Goal: Transaction & Acquisition: Subscribe to service/newsletter

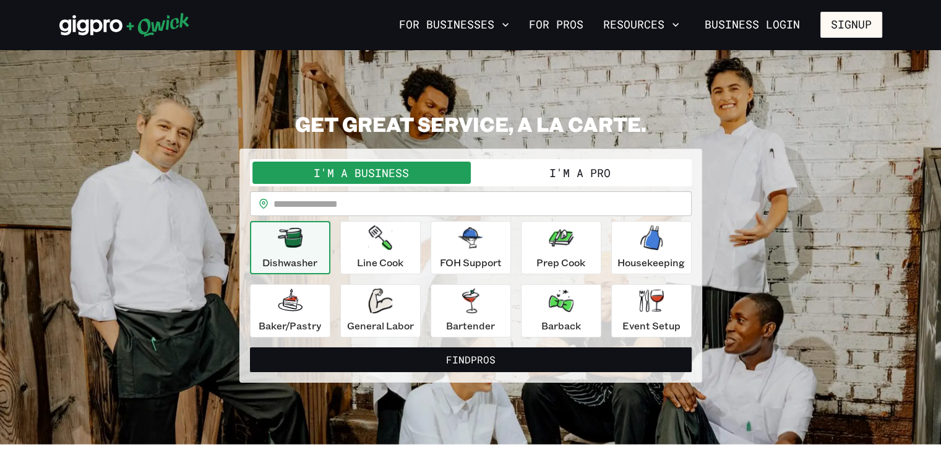
drag, startPoint x: 575, startPoint y: 169, endPoint x: 559, endPoint y: 174, distance: 17.0
click at [559, 174] on button "I'm a Pro" at bounding box center [580, 172] width 218 height 22
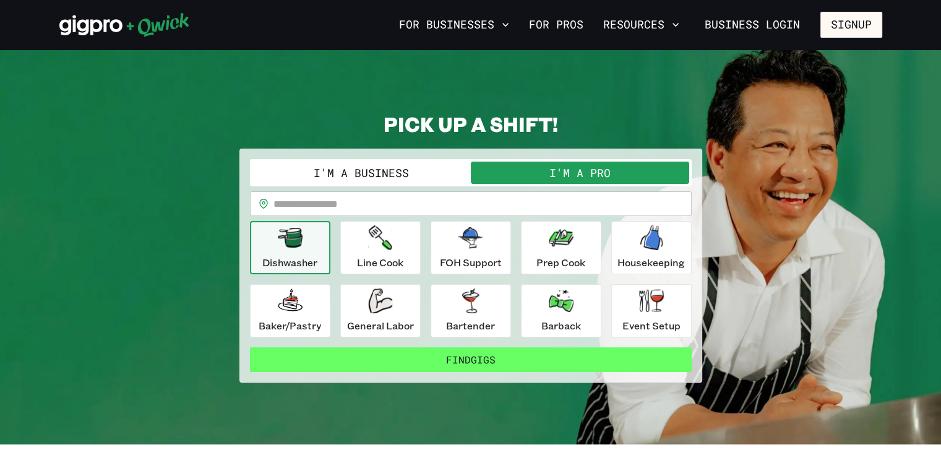
click at [466, 364] on button "Find Gigs" at bounding box center [471, 359] width 442 height 25
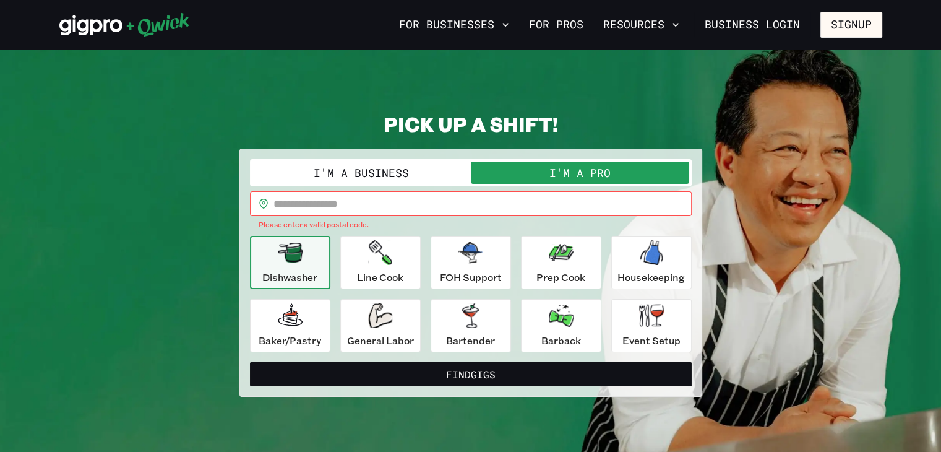
click at [372, 204] on input "text" at bounding box center [482, 203] width 418 height 25
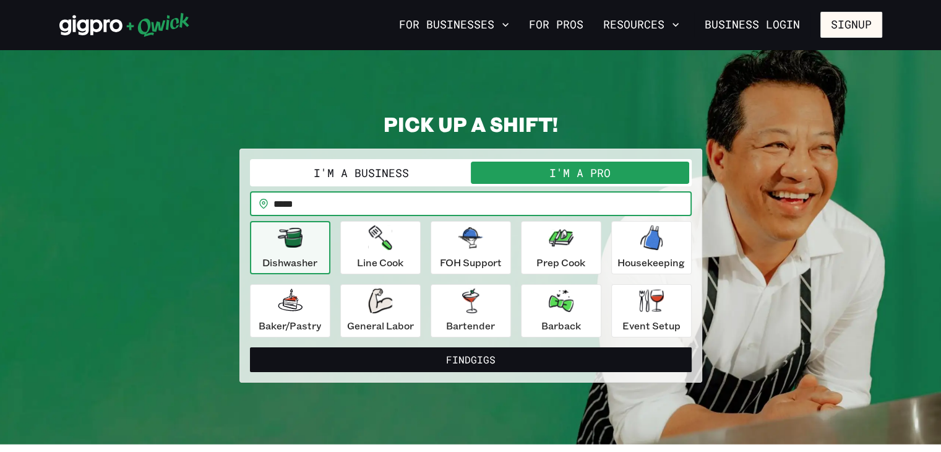
type input "*****"
click at [250, 347] on button "Find Gigs" at bounding box center [471, 359] width 442 height 25
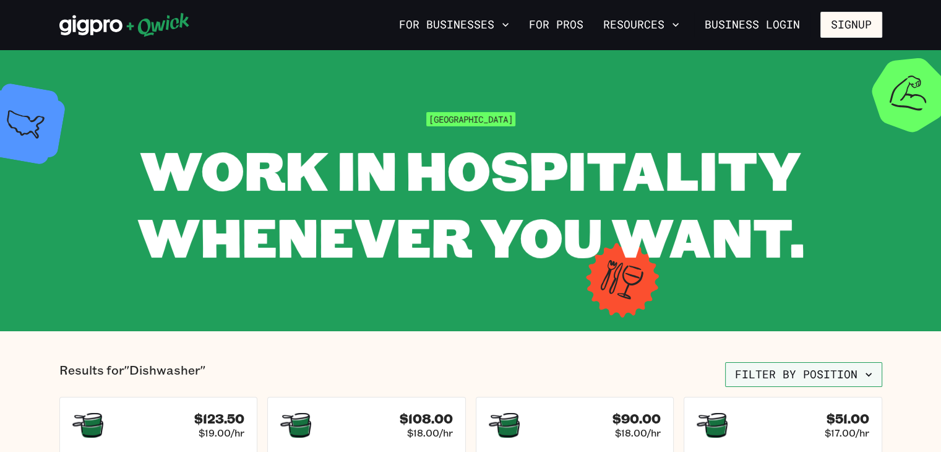
click at [815, 379] on button "Filter by position" at bounding box center [803, 374] width 157 height 25
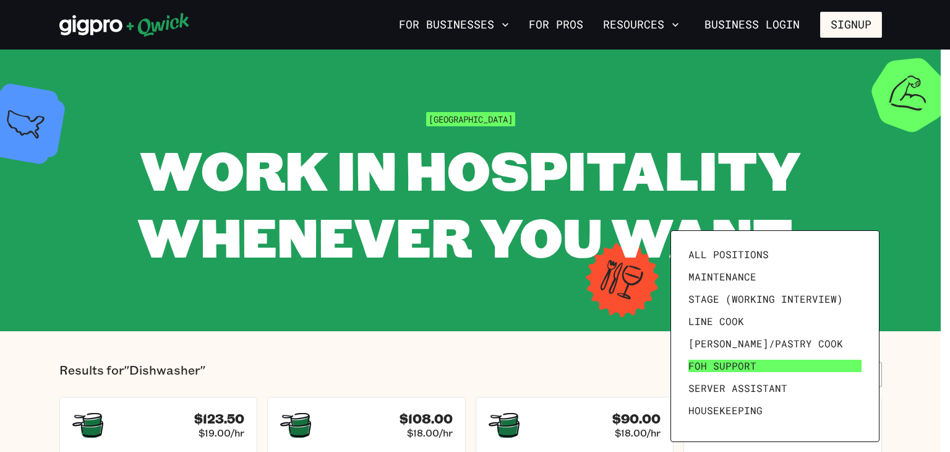
click at [718, 366] on span "FOH Support" at bounding box center [722, 365] width 68 height 12
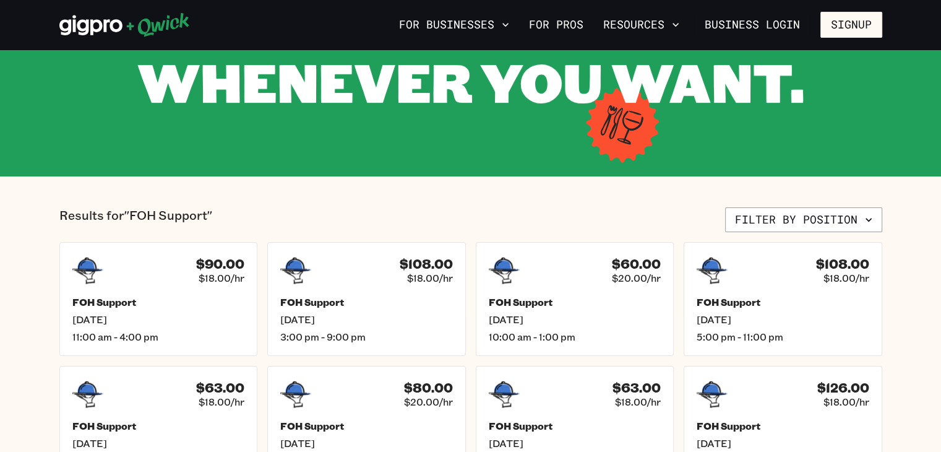
scroll to position [156, 0]
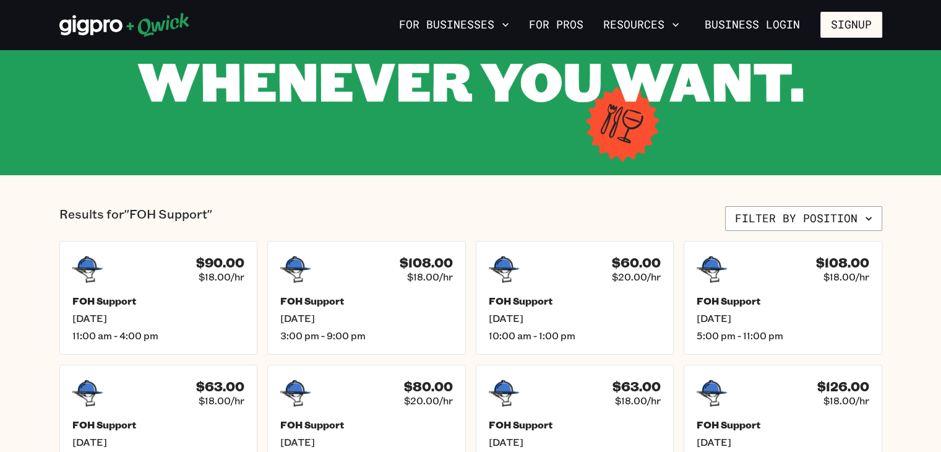
click at [718, 366] on div "$126.00 $18.00/hr FOH Support [DATE] 9:00 am - 4:00 pm" at bounding box center [783, 421] width 199 height 114
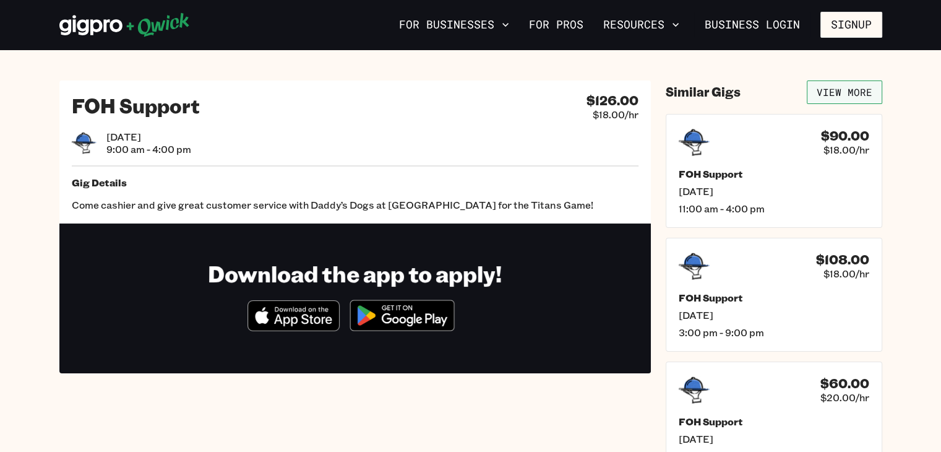
click at [860, 90] on link "View More" at bounding box center [844, 92] width 75 height 24
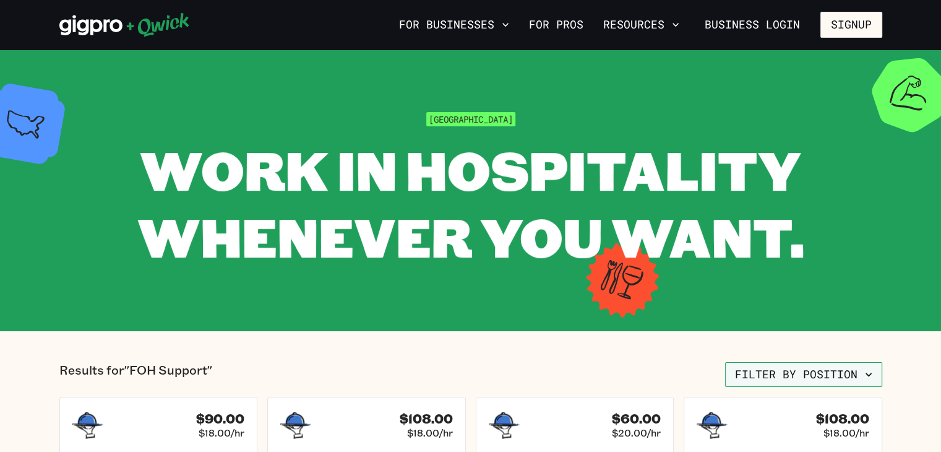
click at [839, 369] on button "Filter by position" at bounding box center [803, 374] width 157 height 25
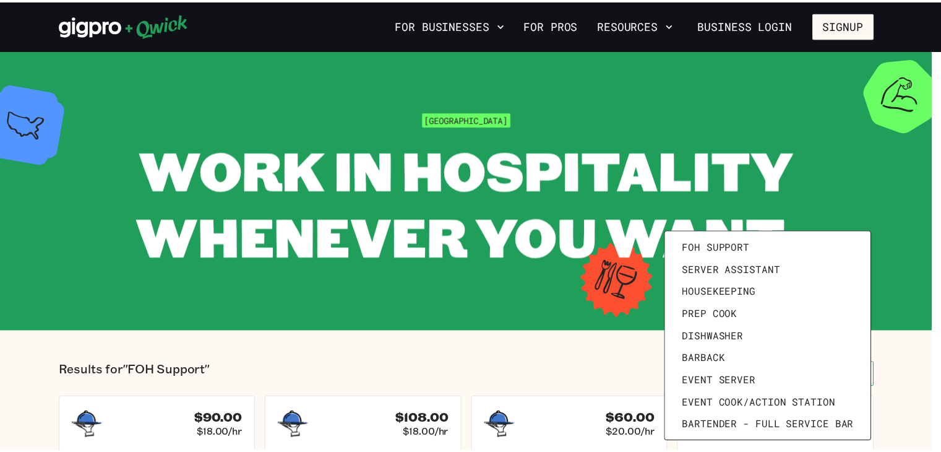
scroll to position [121, 0]
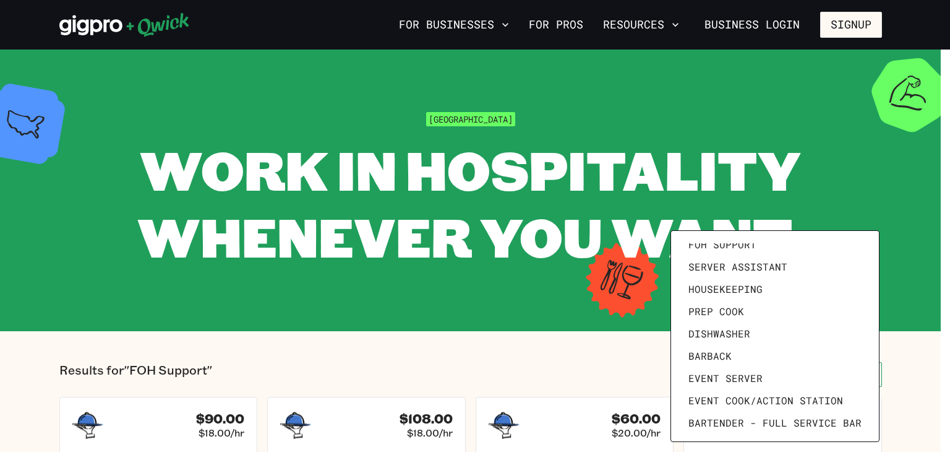
click at [839, 369] on link "Event Server" at bounding box center [775, 378] width 183 height 22
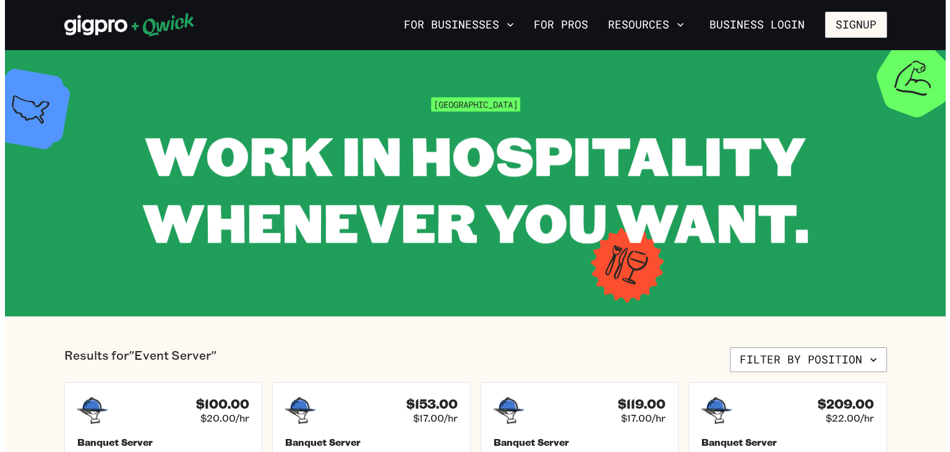
scroll to position [17, 0]
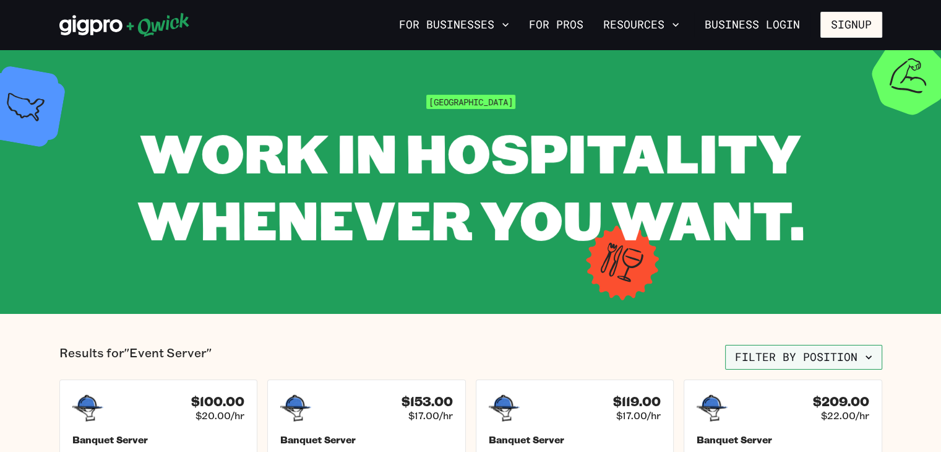
click at [836, 359] on button "Filter by position" at bounding box center [803, 357] width 157 height 25
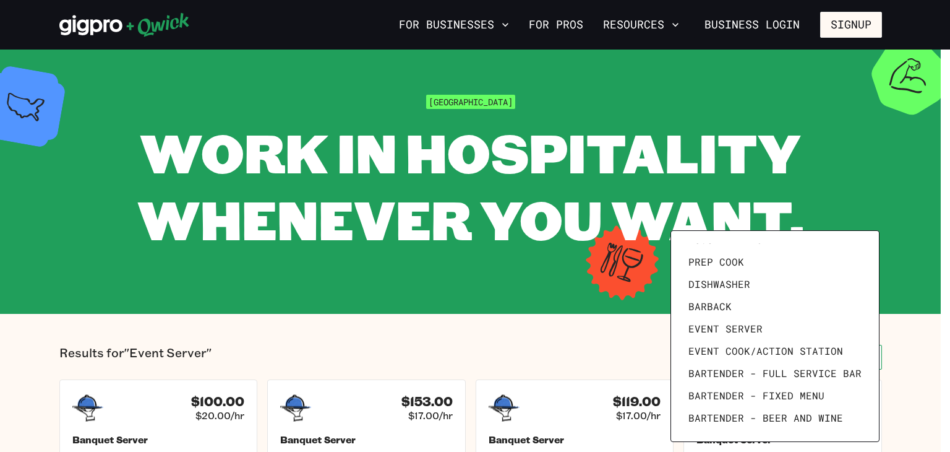
scroll to position [170, 0]
click at [740, 372] on span "Bartender - Full Service Bar" at bounding box center [774, 373] width 173 height 12
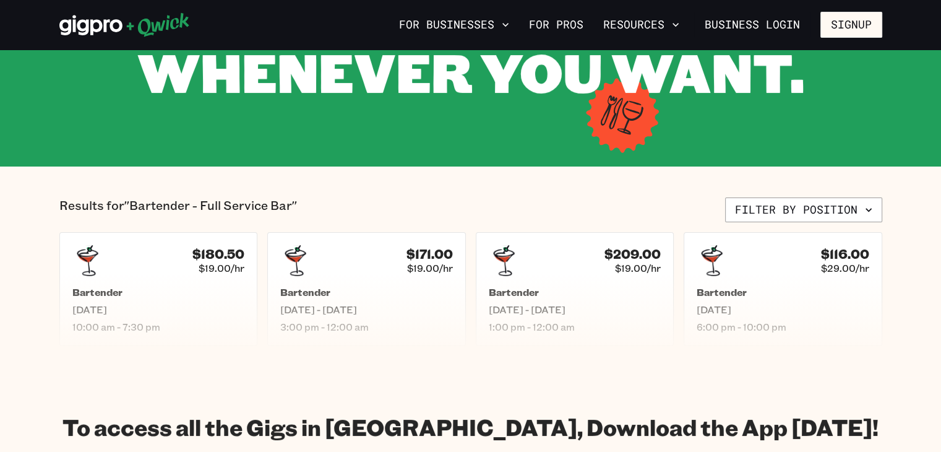
scroll to position [163, 0]
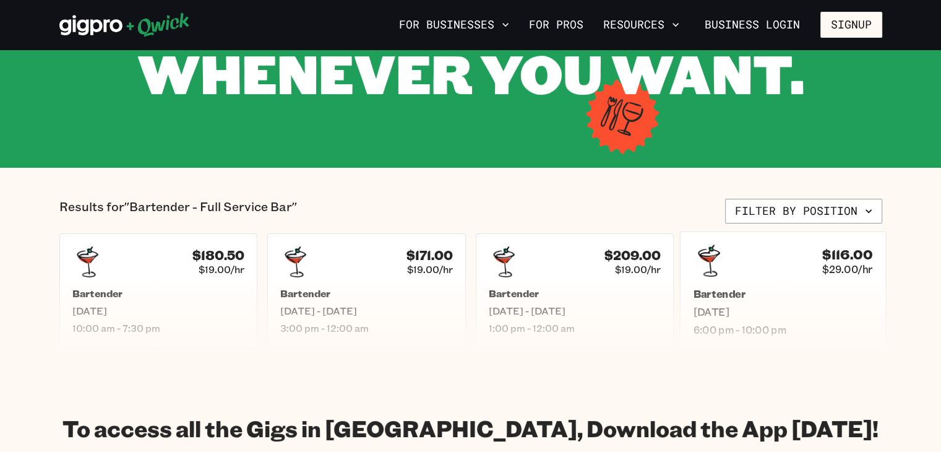
click at [843, 263] on span "$29.00/hr" at bounding box center [847, 268] width 50 height 13
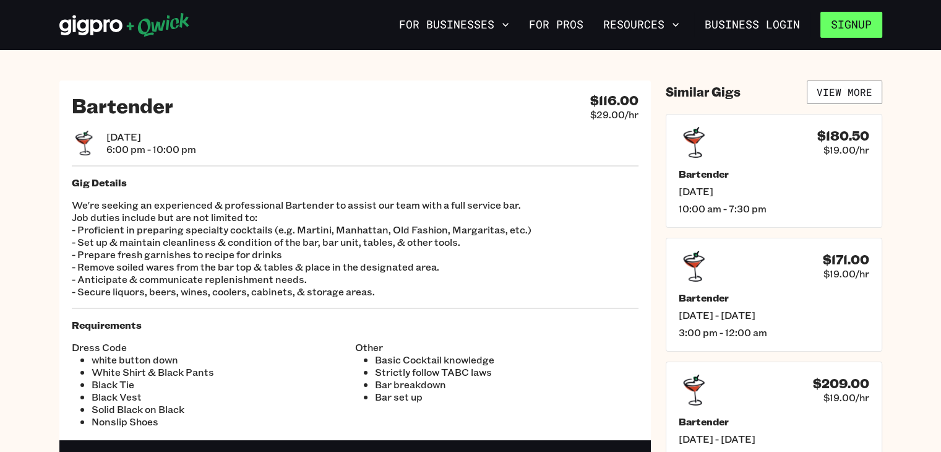
click at [856, 25] on button "Signup" at bounding box center [851, 25] width 62 height 26
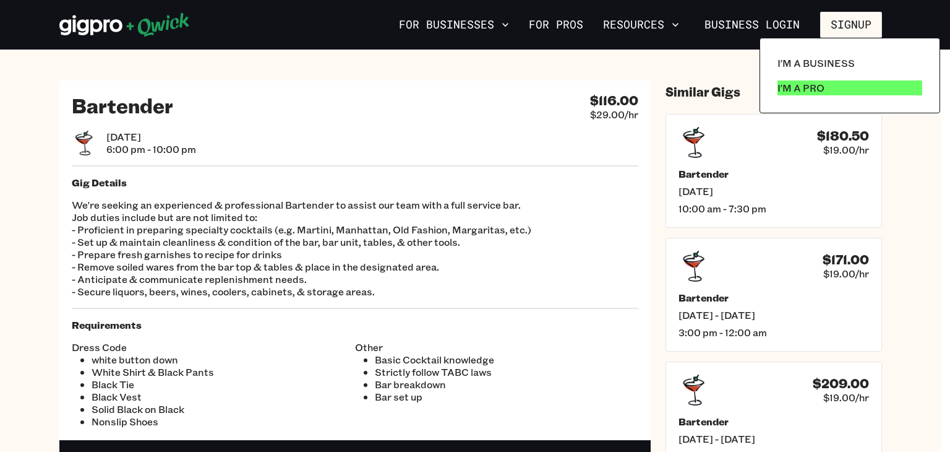
click at [801, 90] on p "I'm a Pro" at bounding box center [801, 87] width 47 height 15
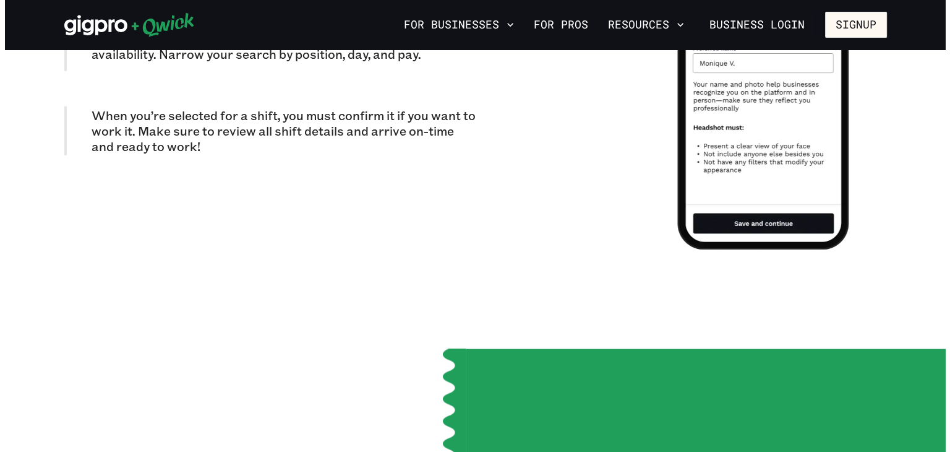
scroll to position [1298, 0]
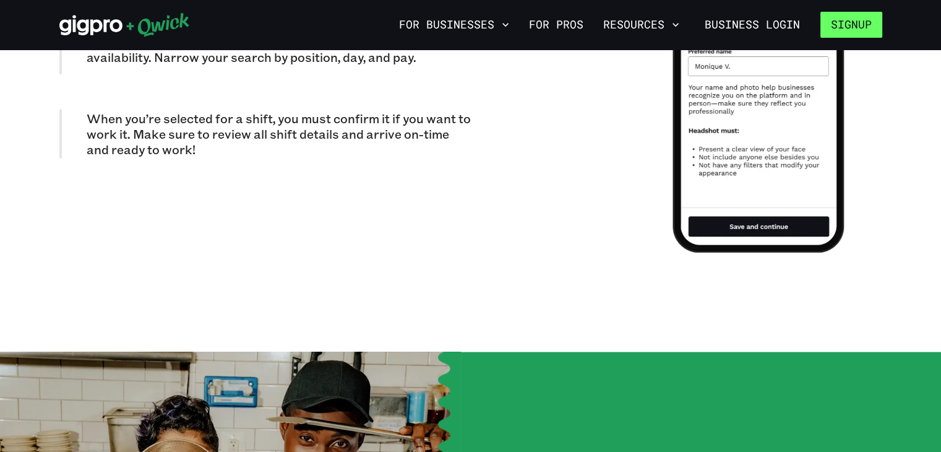
click at [843, 33] on button "Signup" at bounding box center [851, 25] width 62 height 26
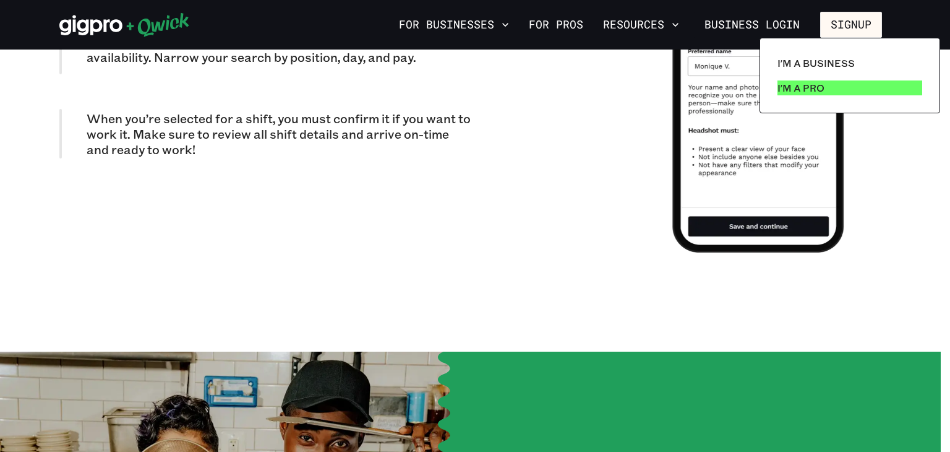
click at [792, 96] on link "I'm a Pro" at bounding box center [850, 87] width 155 height 25
